Goal: Task Accomplishment & Management: Manage account settings

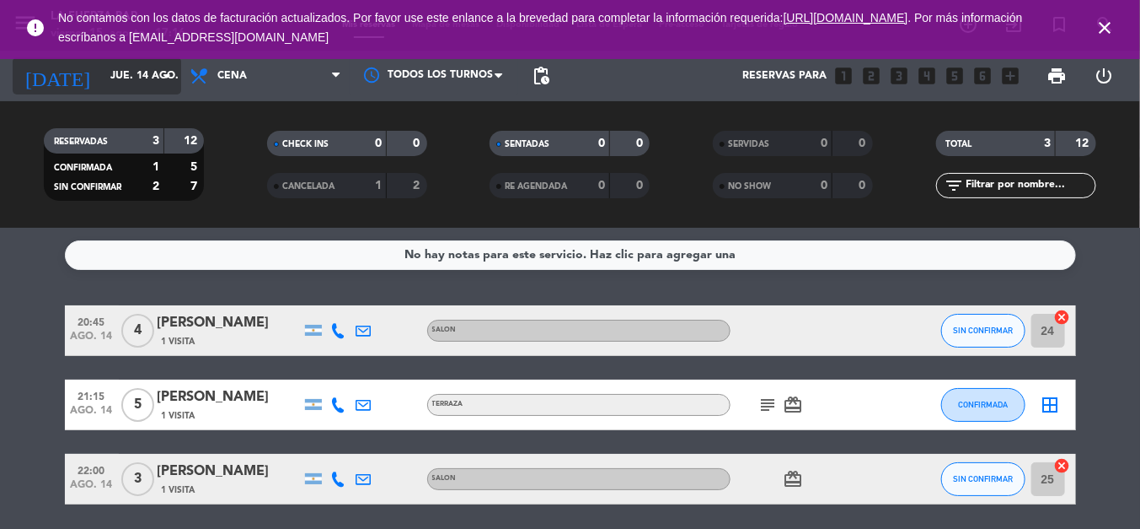
click at [112, 91] on div "[DATE] [DATE] arrow_drop_down" at bounding box center [97, 75] width 169 height 37
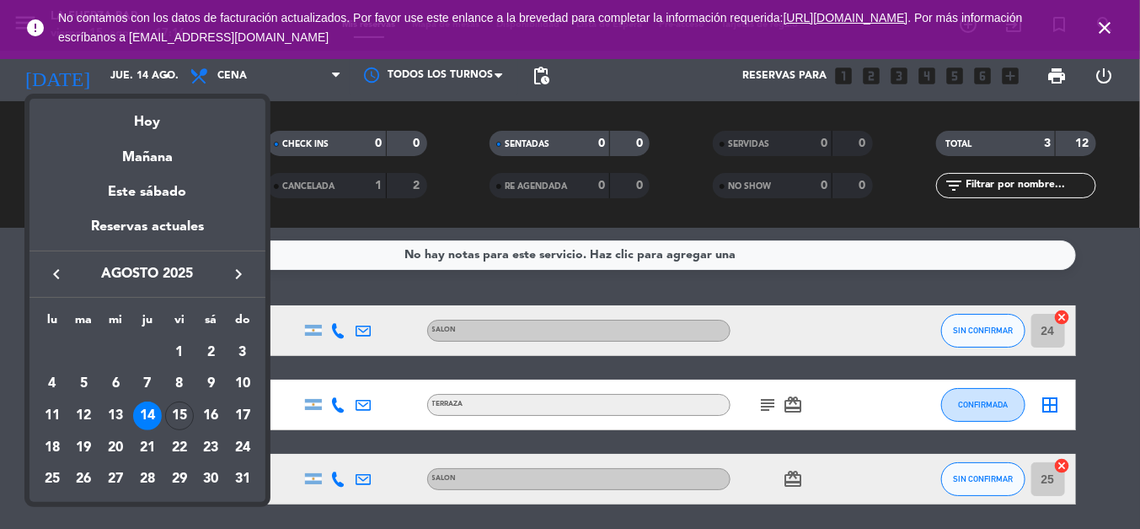
drag, startPoint x: 129, startPoint y: 122, endPoint x: 127, endPoint y: 114, distance: 8.6
click at [130, 122] on div "Hoy" at bounding box center [148, 116] width 236 height 35
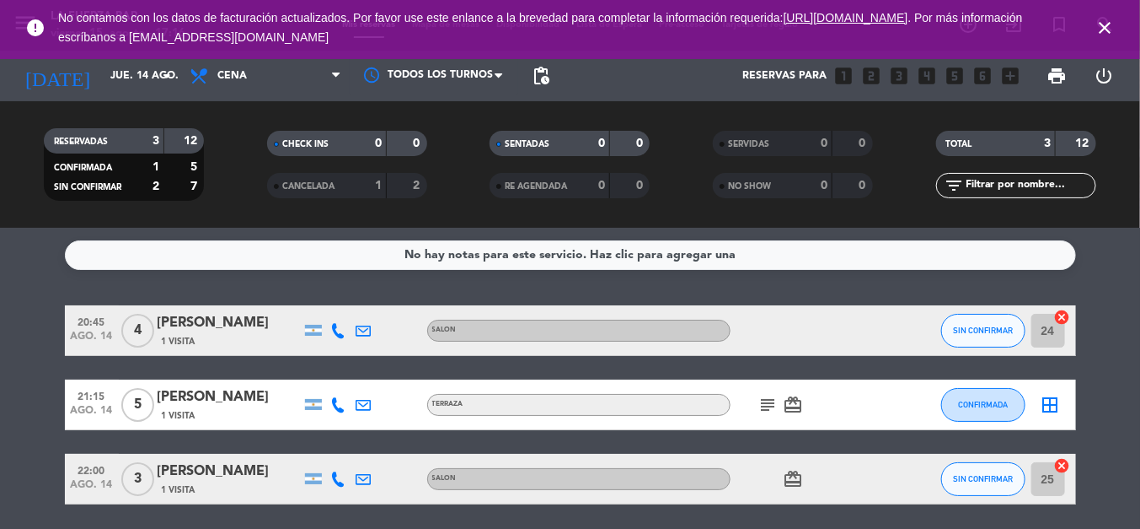
type input "vie. 15 ago."
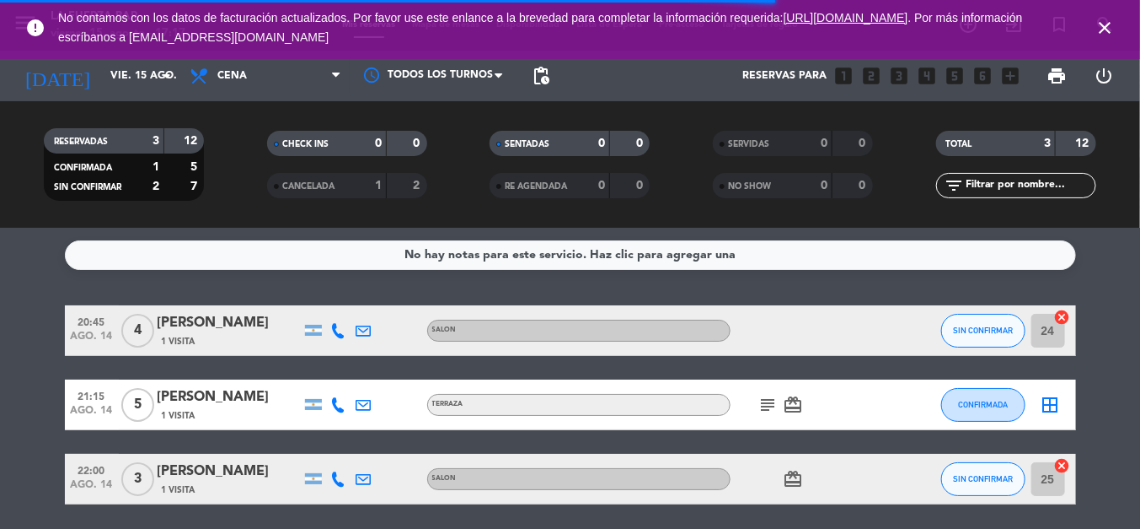
click at [411, 187] on div "2" at bounding box center [407, 185] width 32 height 19
click at [354, 189] on div "1" at bounding box center [366, 185] width 34 height 19
click at [404, 184] on div "2" at bounding box center [407, 185] width 32 height 19
click at [405, 184] on div "2" at bounding box center [407, 185] width 32 height 19
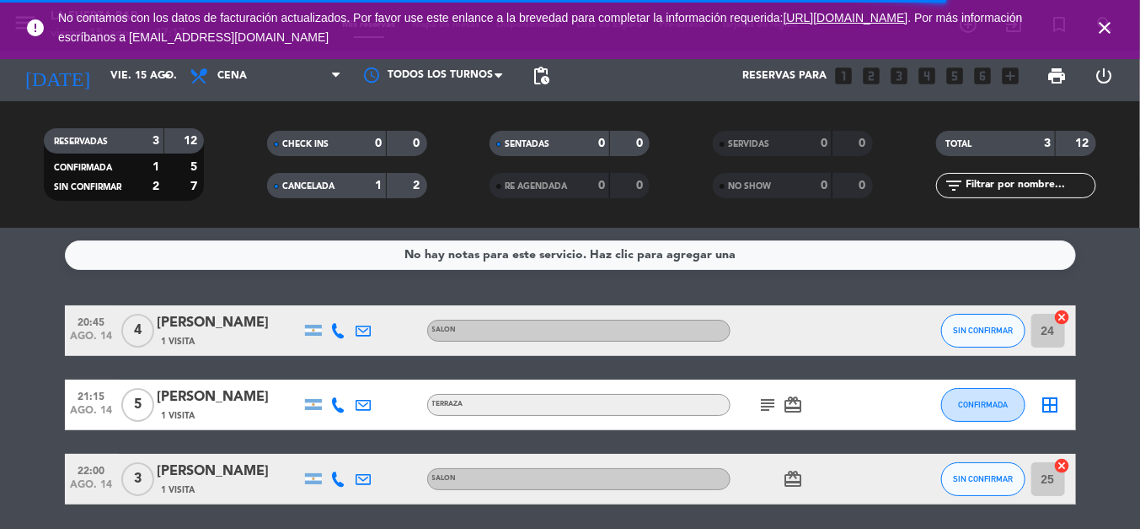
click at [405, 184] on div "2" at bounding box center [407, 185] width 32 height 19
click at [333, 193] on div "CANCELADA" at bounding box center [310, 185] width 78 height 19
click at [400, 188] on div "2" at bounding box center [407, 185] width 32 height 19
click at [169, 182] on div "7" at bounding box center [185, 186] width 32 height 19
click at [970, 347] on div "SIN CONFIRMAR" at bounding box center [984, 330] width 84 height 50
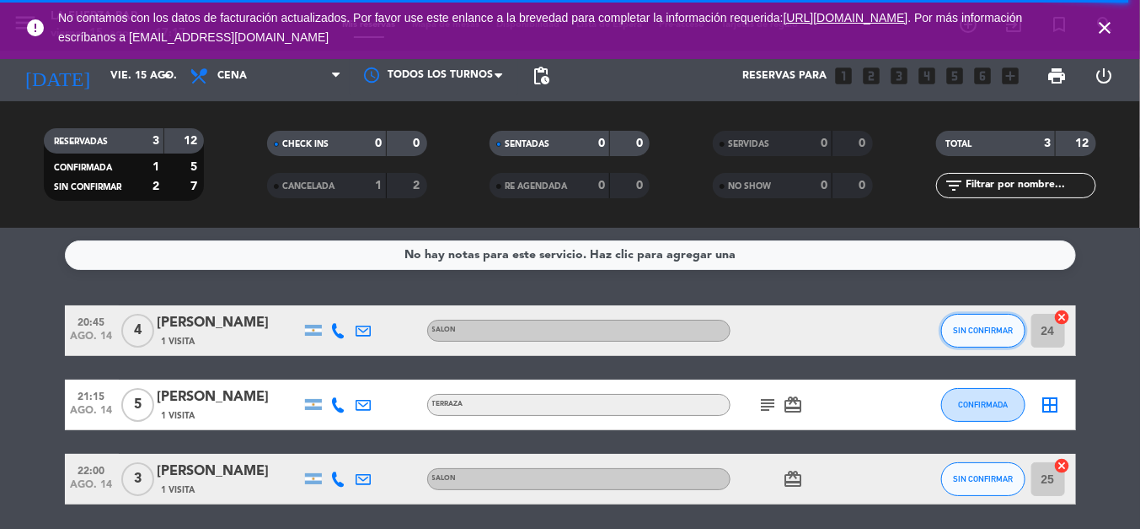
click at [970, 343] on button "SIN CONFIRMAR" at bounding box center [984, 331] width 84 height 34
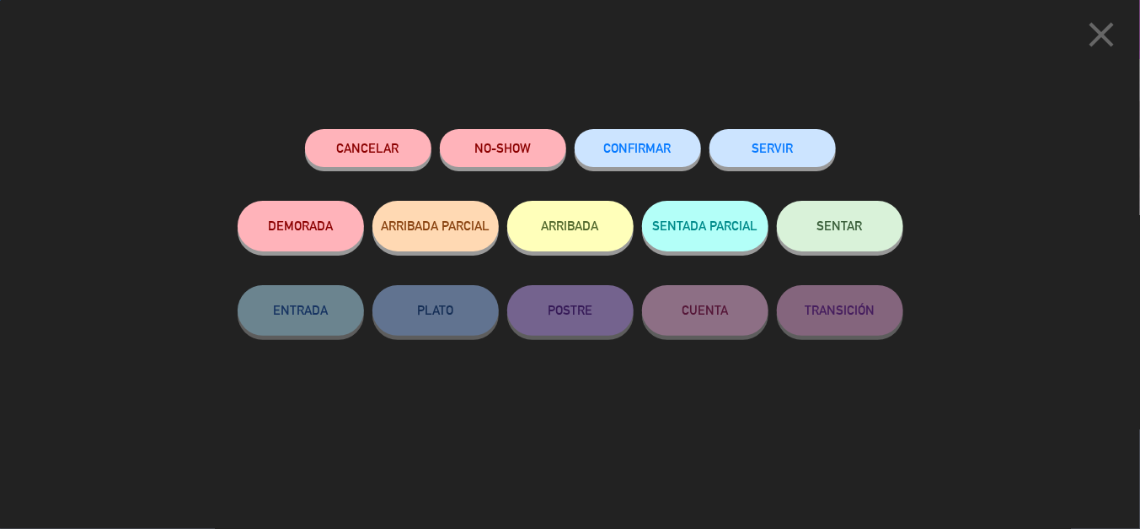
click at [668, 130] on div "CONFIRMAR" at bounding box center [638, 165] width 126 height 72
click at [612, 157] on button "CONFIRMAR" at bounding box center [638, 148] width 126 height 38
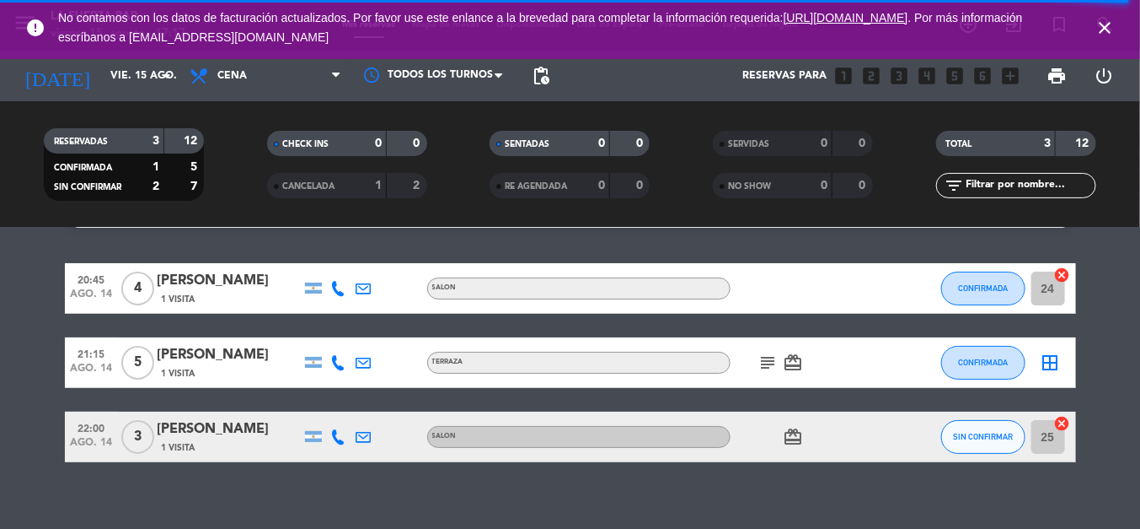
scroll to position [60, 0]
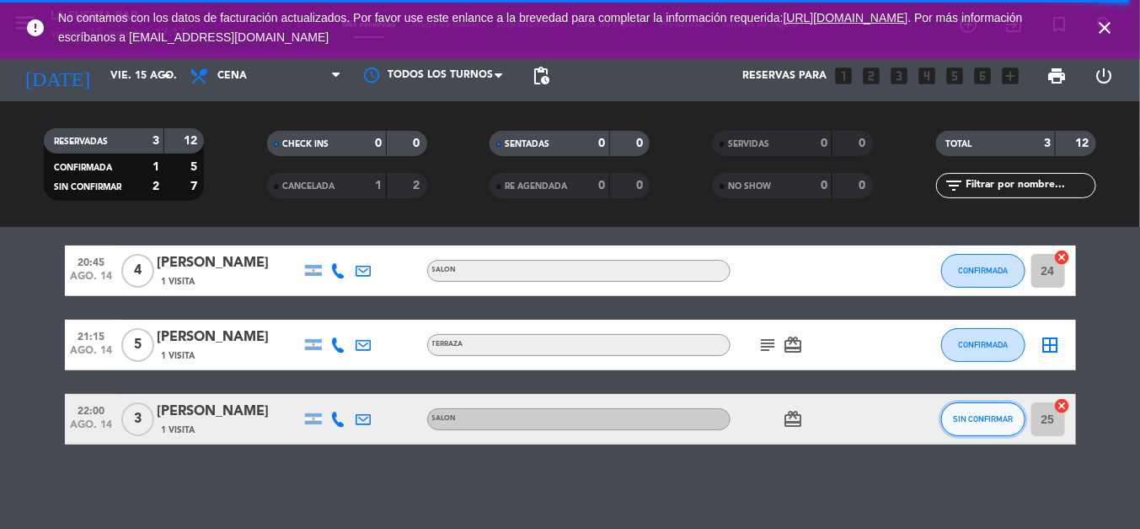
click at [975, 432] on button "SIN CONFIRMAR" at bounding box center [984, 419] width 84 height 34
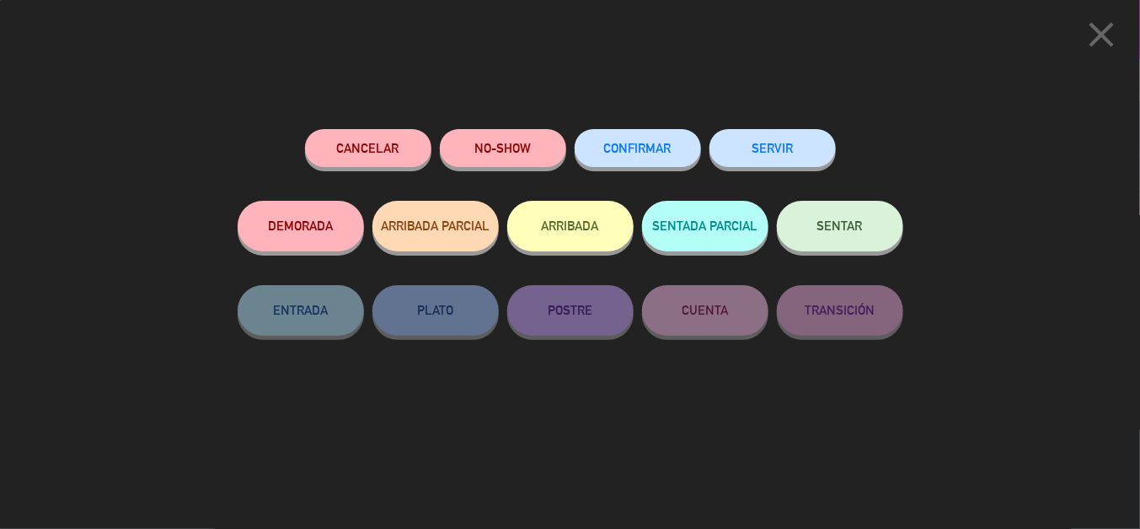
click at [652, 137] on button "CONFIRMAR" at bounding box center [638, 148] width 126 height 38
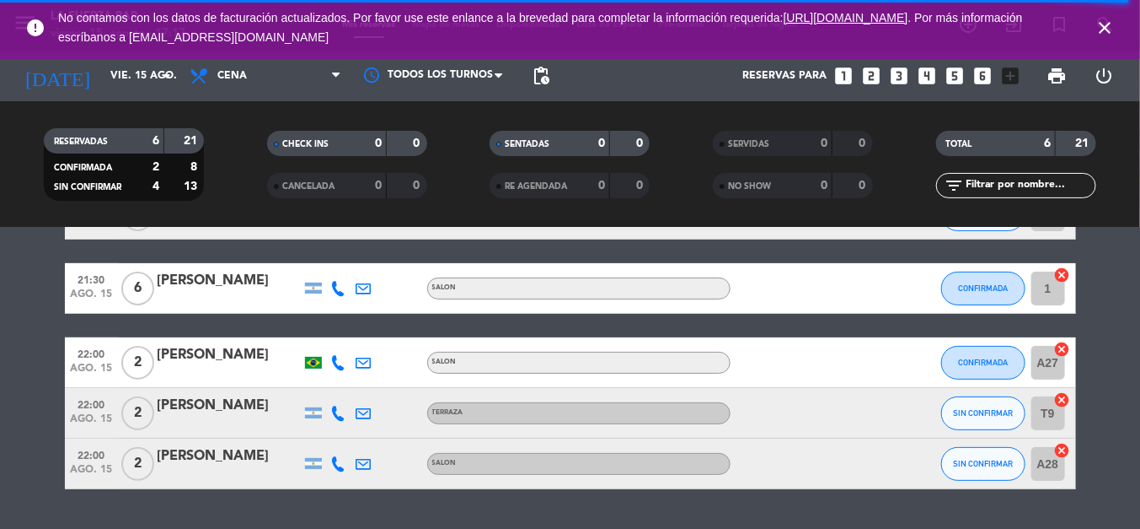
scroll to position [169, 0]
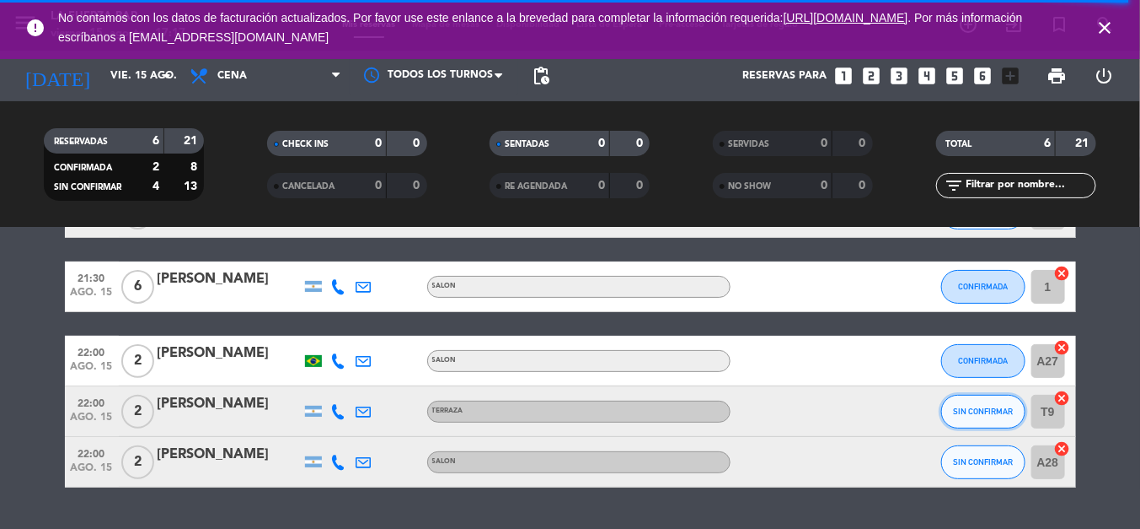
click at [1007, 412] on span "SIN CONFIRMAR" at bounding box center [983, 410] width 60 height 9
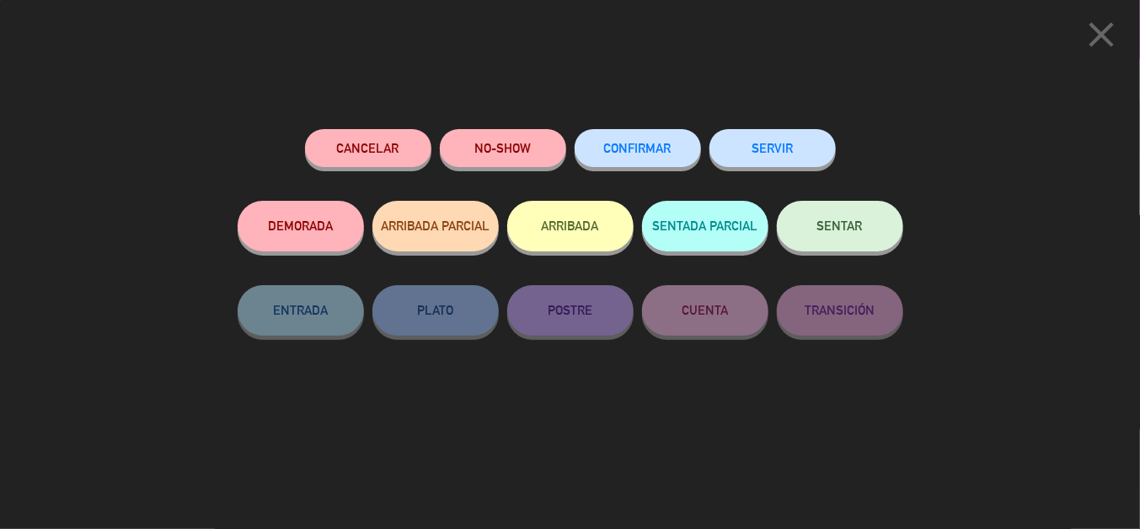
click at [621, 140] on button "CONFIRMAR" at bounding box center [638, 148] width 126 height 38
click at [648, 142] on span "CONFIRMAR" at bounding box center [637, 148] width 67 height 14
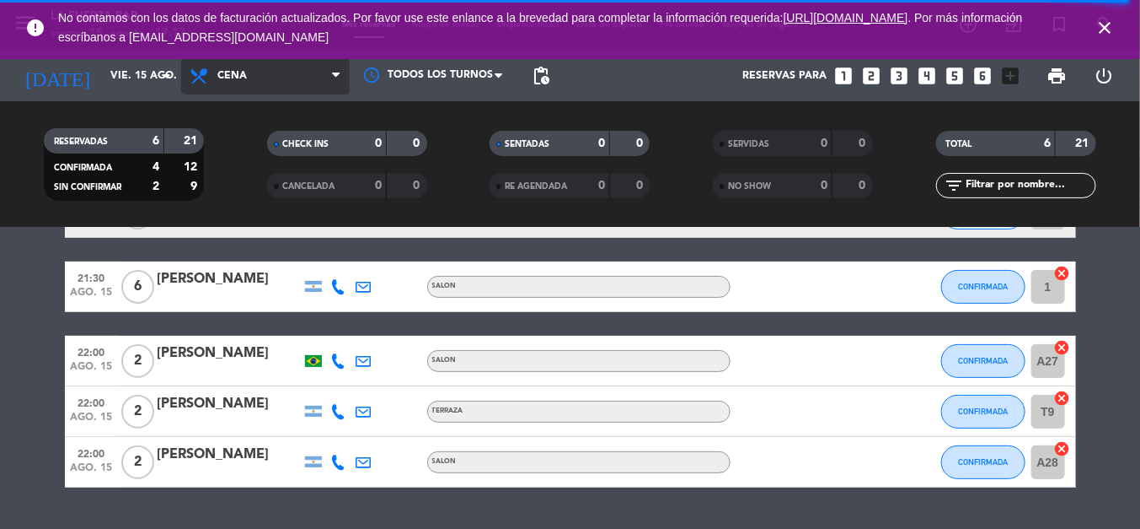
click at [319, 72] on span "Cena" at bounding box center [265, 75] width 169 height 37
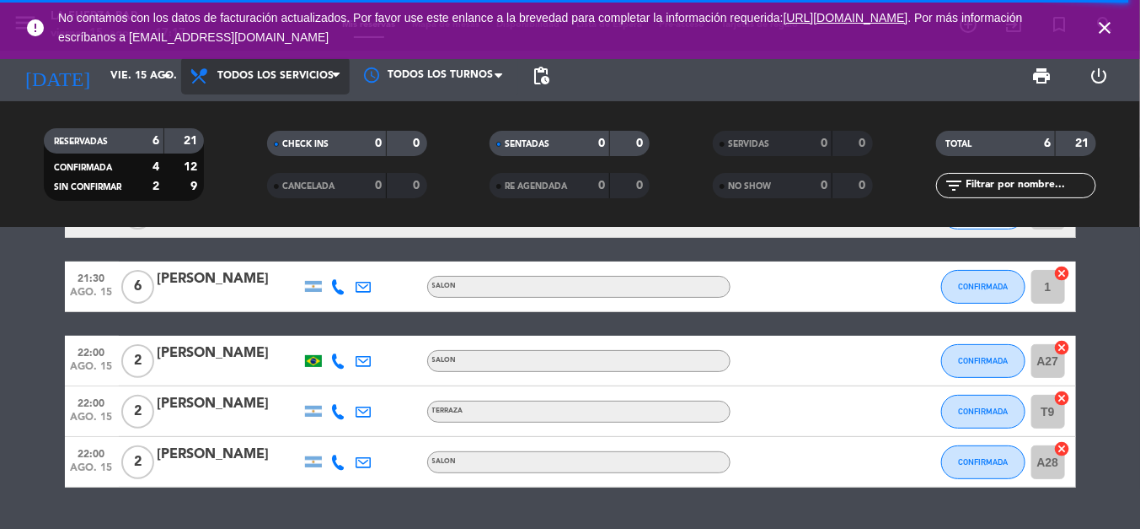
click at [310, 104] on div "menu La Fuerza Bar [DATE] 15. agosto - 17:17 Mis reservas Mapa de mesas Disponi…" at bounding box center [570, 114] width 1140 height 228
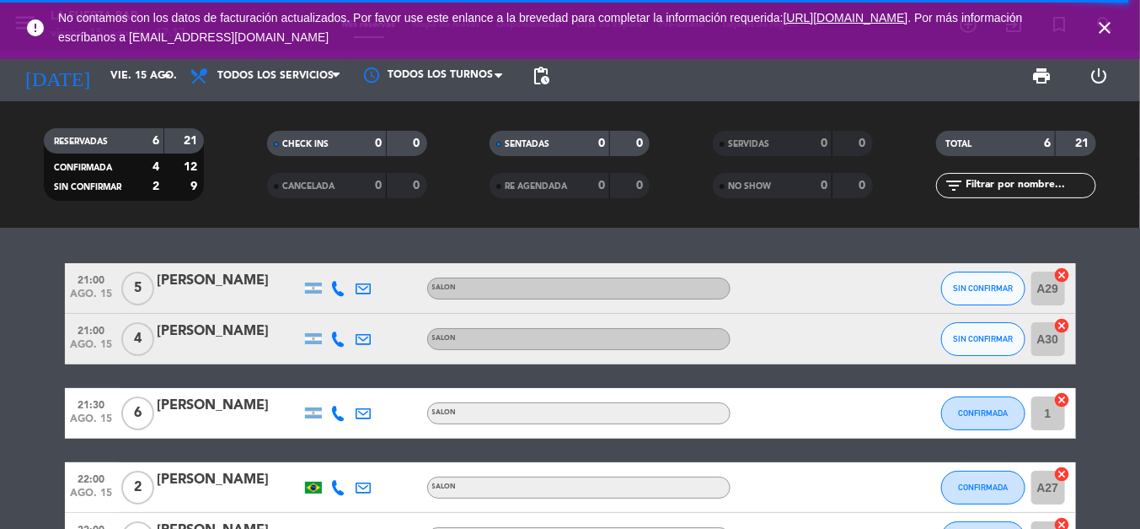
scroll to position [0, 0]
click at [983, 350] on button "SIN CONFIRMAR" at bounding box center [984, 339] width 84 height 34
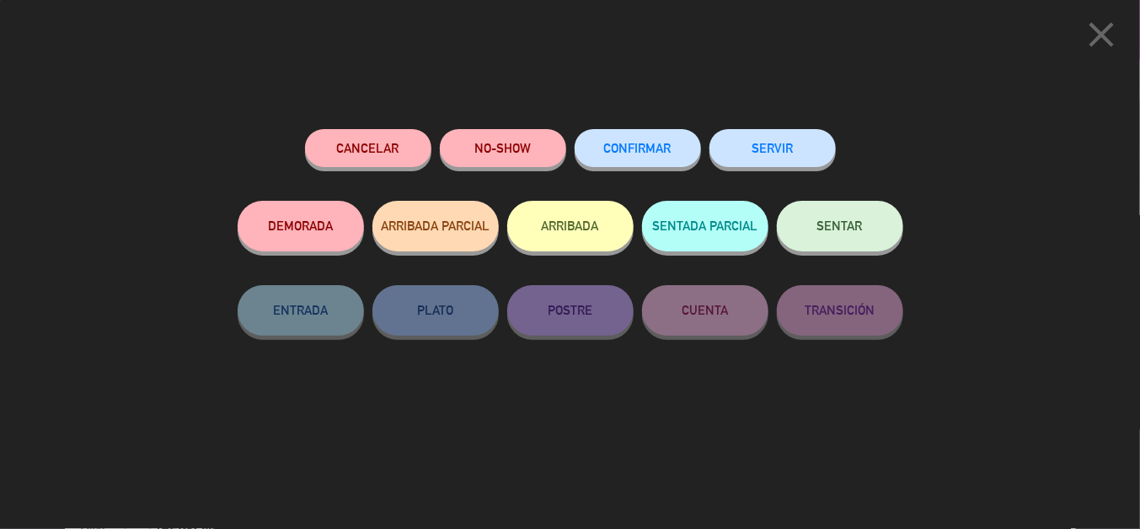
click at [677, 144] on button "CONFIRMAR" at bounding box center [638, 148] width 126 height 38
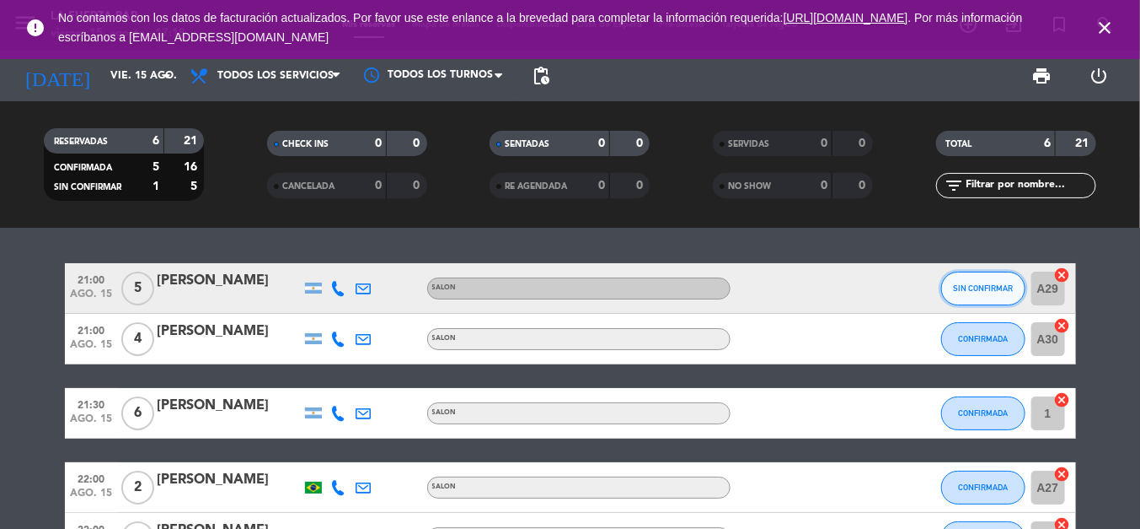
click at [1006, 298] on button "SIN CONFIRMAR" at bounding box center [984, 288] width 84 height 34
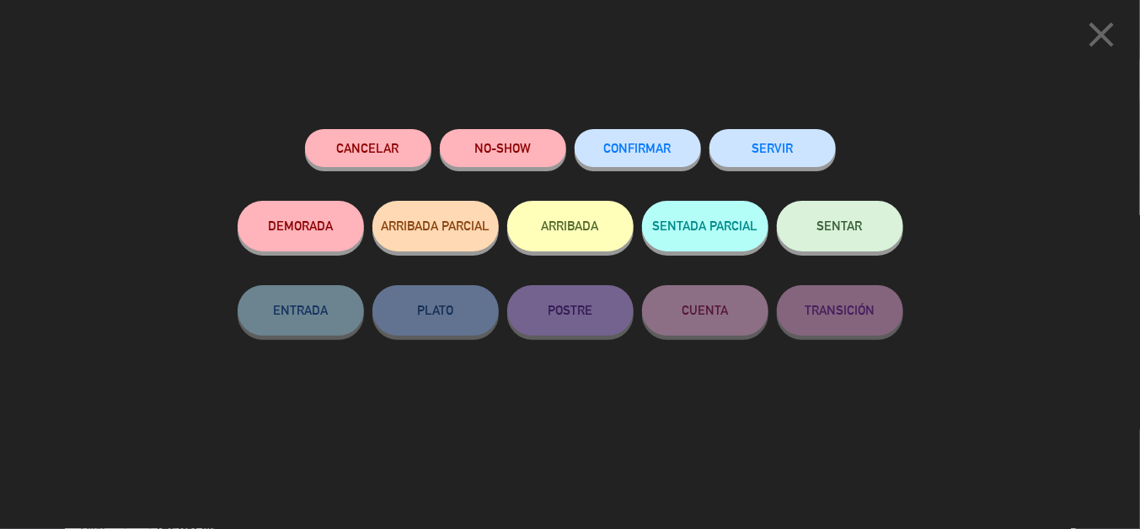
click at [647, 153] on span "CONFIRMAR" at bounding box center [637, 148] width 67 height 14
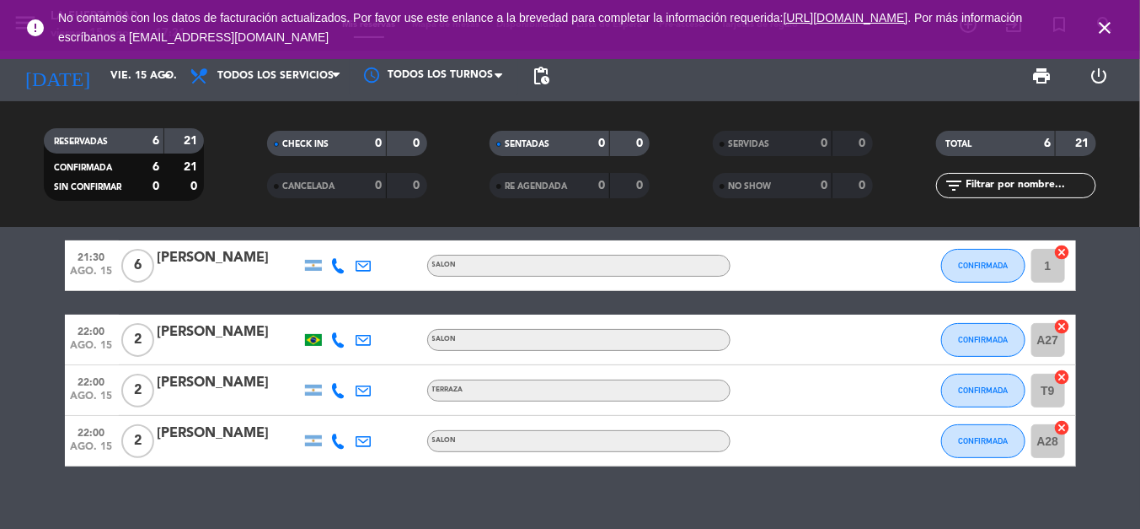
scroll to position [84, 0]
